Goal: Transaction & Acquisition: Purchase product/service

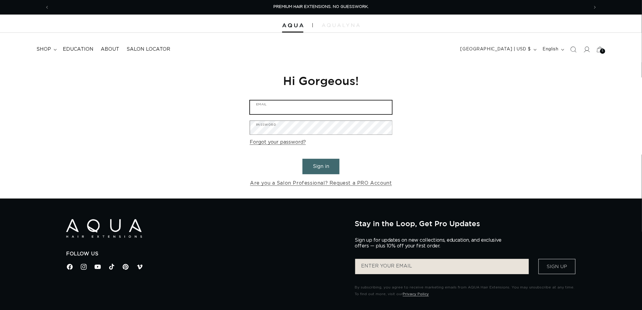
type input "graphics@pabeauty.com"
click at [317, 163] on button "Sign in" at bounding box center [321, 166] width 37 height 15
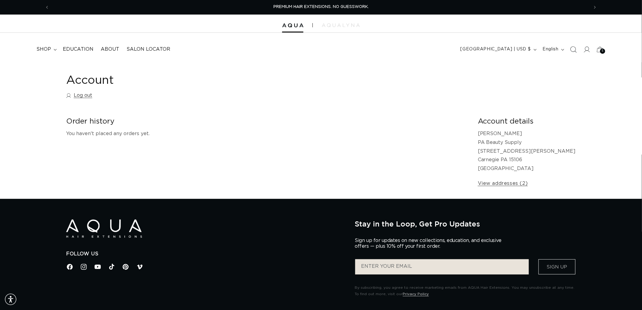
click at [572, 52] on icon "Search" at bounding box center [573, 49] width 6 height 6
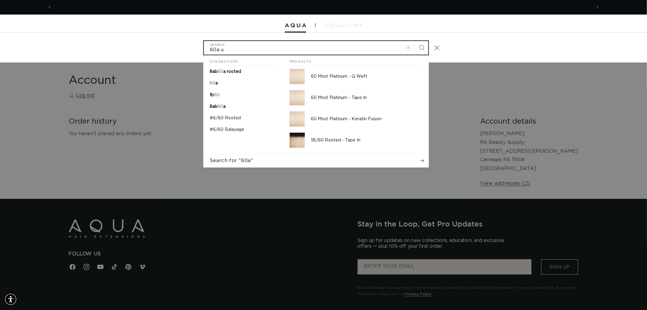
scroll to position [0, 539]
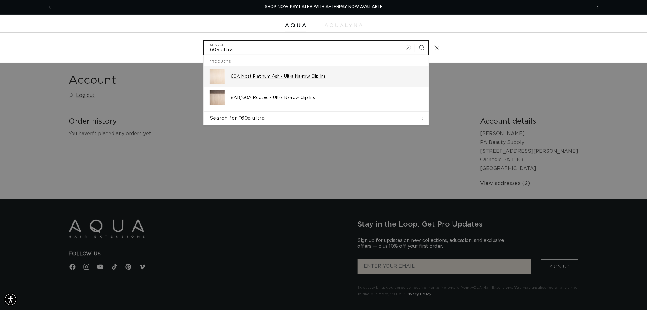
type input "60a ultra"
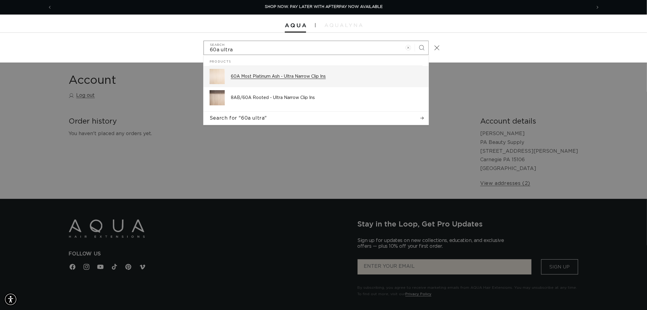
click at [332, 80] on div "60A Most Platinum Ash - Ultra Narrow Clip Ins" at bounding box center [327, 76] width 192 height 15
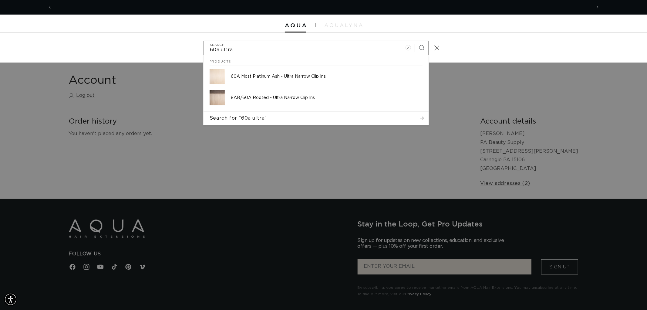
scroll to position [0, 1079]
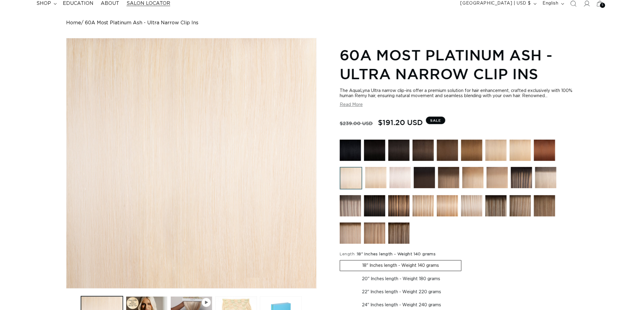
scroll to position [34, 0]
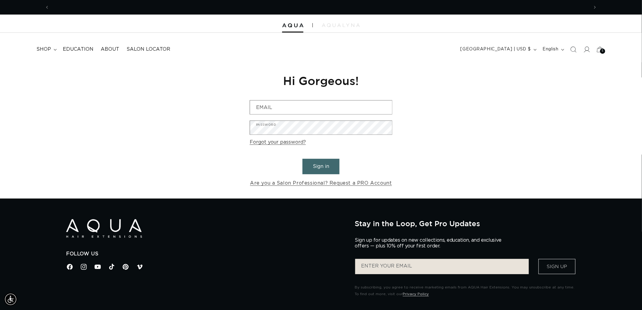
scroll to position [0, 539]
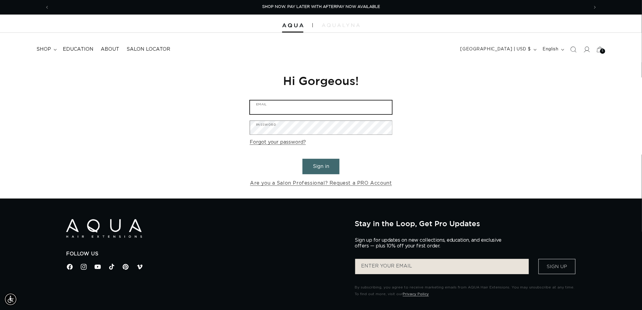
type input "[EMAIL_ADDRESS][DOMAIN_NAME]"
click at [326, 165] on button "Sign in" at bounding box center [321, 166] width 37 height 15
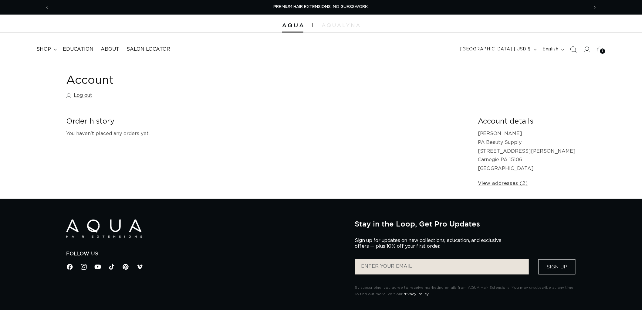
click at [576, 46] on icon "Search" at bounding box center [573, 49] width 6 height 6
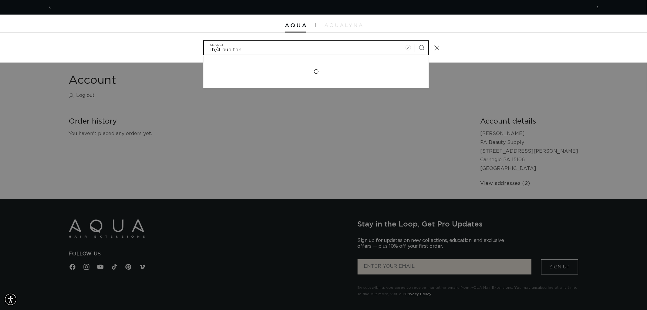
scroll to position [0, 1079]
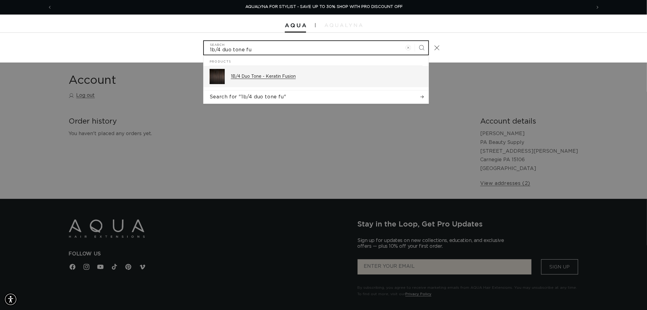
type input "1b/4 duo tone fu"
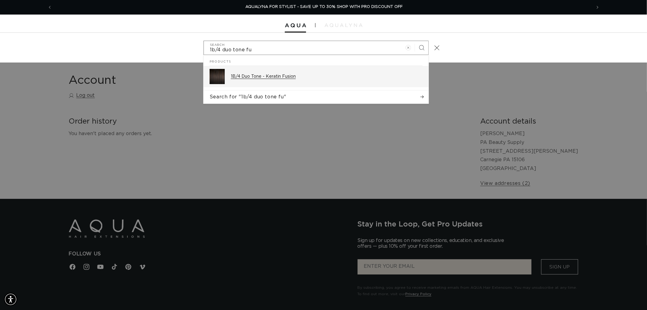
click at [334, 74] on p "1B/4 Duo Tone - Keratin Fusion" at bounding box center [327, 76] width 192 height 5
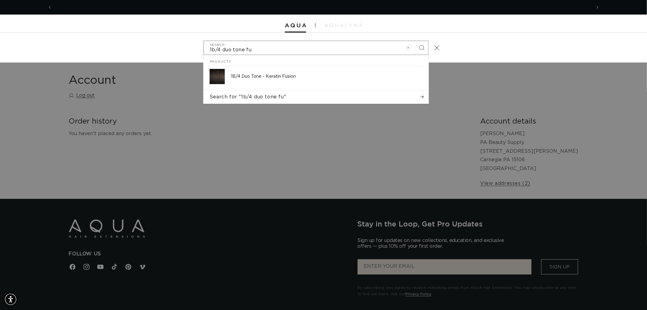
scroll to position [0, 0]
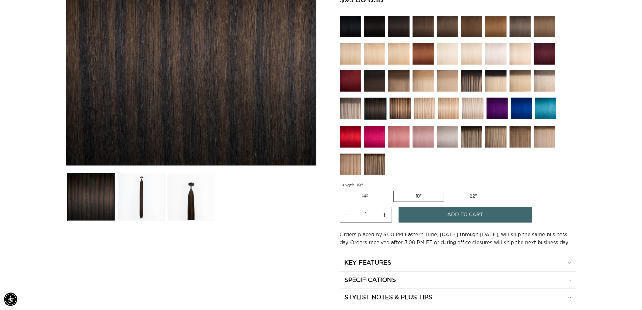
scroll to position [0, 1079]
